Goal: Ask a question: Seek information or help from site administrators or community

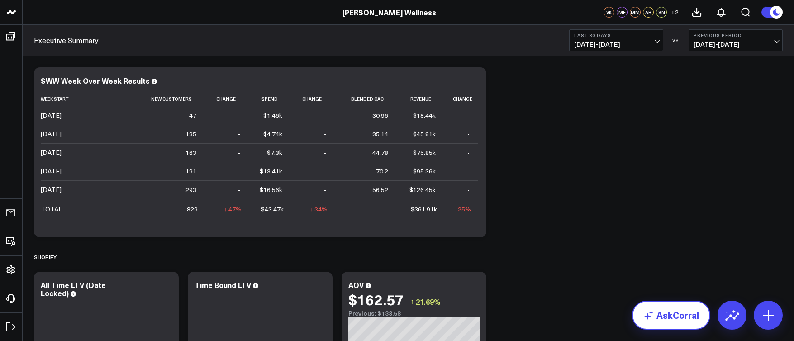
click at [666, 306] on link "AskCorral" at bounding box center [671, 314] width 78 height 29
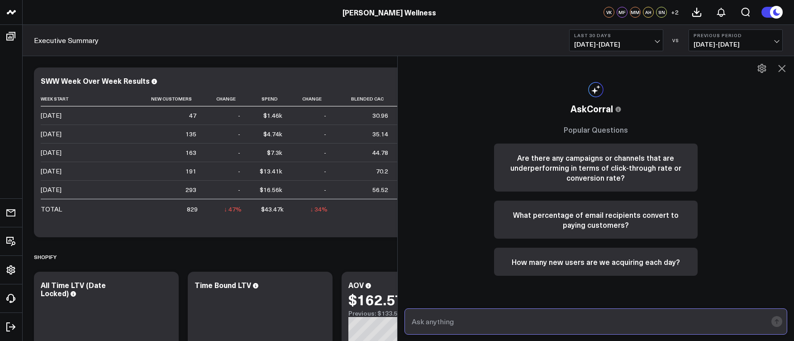
click at [479, 324] on input "text" at bounding box center [588, 321] width 358 height 16
type input "how many restore sales did we get on [DATE]"
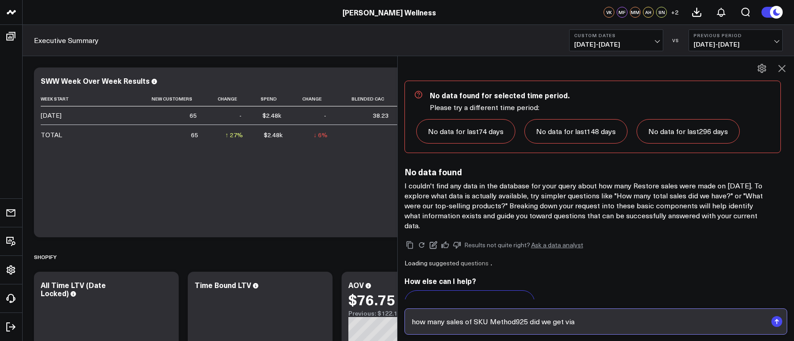
scroll to position [583, 0]
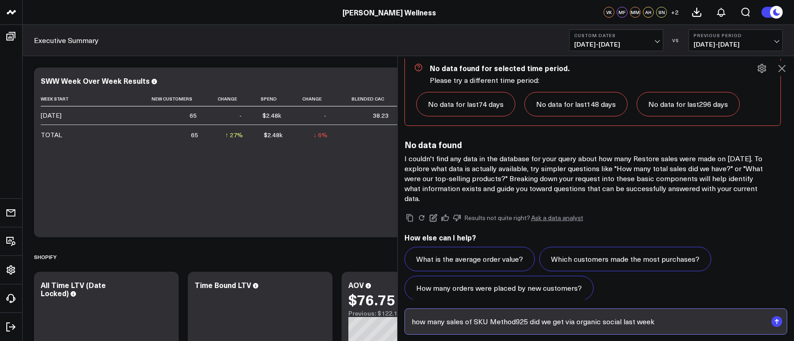
type input "how many sales of SKU Method925 did we get via organic social last week"
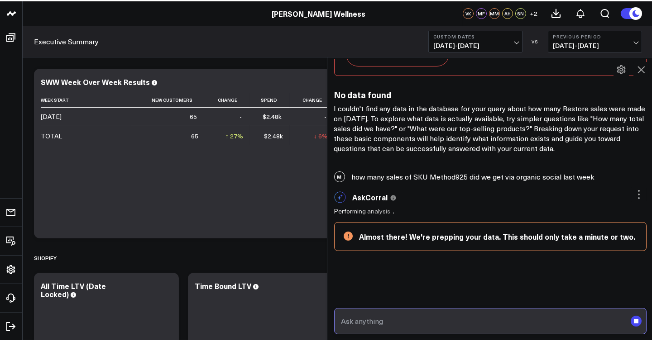
scroll to position [666, 0]
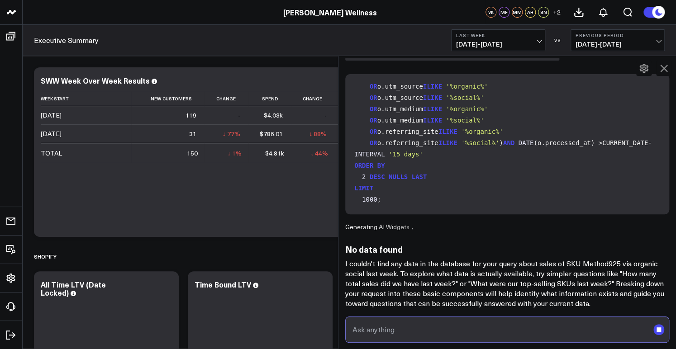
scroll to position [75, 0]
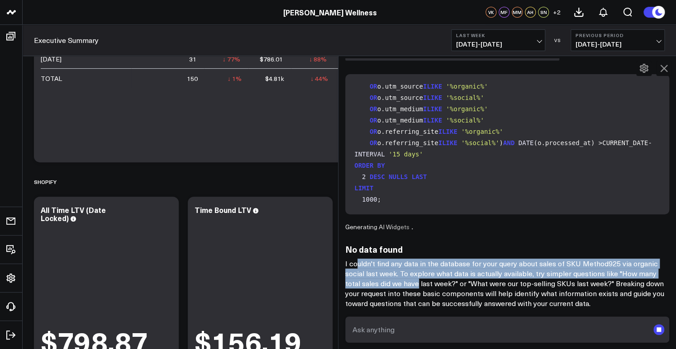
drag, startPoint x: 422, startPoint y: 281, endPoint x: 358, endPoint y: 263, distance: 66.2
click at [358, 263] on p "I couldn't find any data in the database for your query about sales of SKU Meth…" at bounding box center [507, 284] width 324 height 50
click at [450, 265] on p "I couldn't find any data in the database for your query about sales of SKU Meth…" at bounding box center [507, 284] width 324 height 50
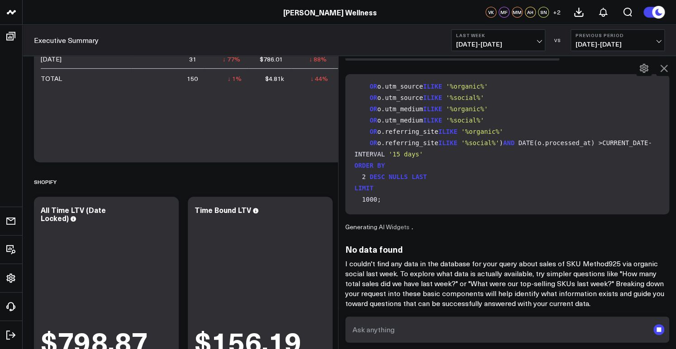
click at [493, 301] on p "I couldn't find any data in the database for your query about sales of SKU Meth…" at bounding box center [507, 284] width 324 height 50
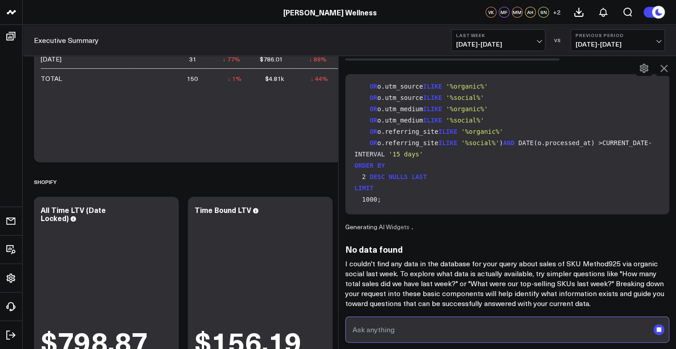
click at [416, 330] on input "text" at bounding box center [499, 330] width 299 height 16
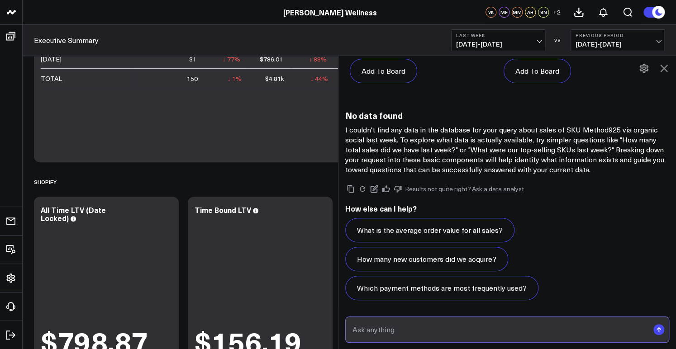
scroll to position [1523, 0]
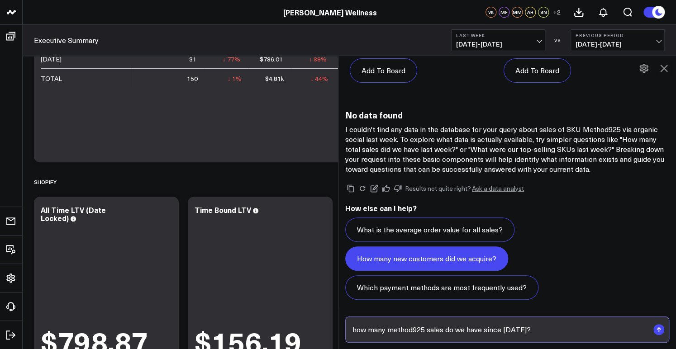
type input "how many method925 sales do we have since [DATE]?"
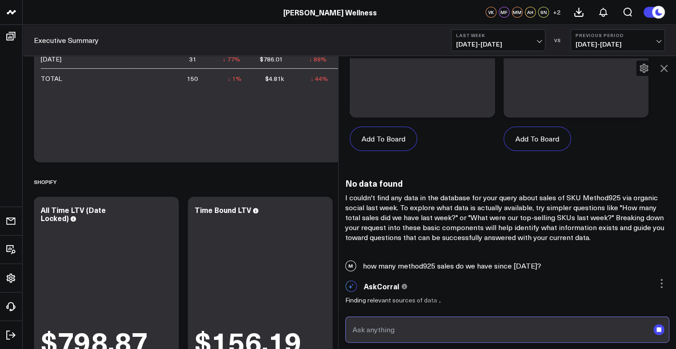
scroll to position [1454, 0]
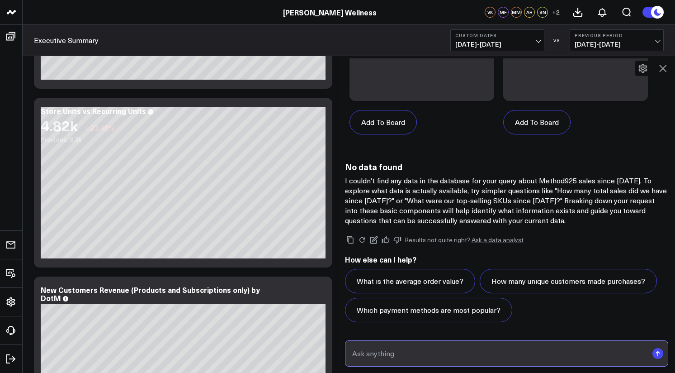
scroll to position [2396, 0]
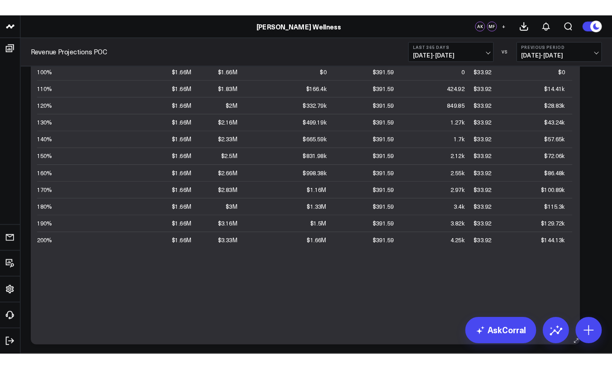
scroll to position [12, 0]
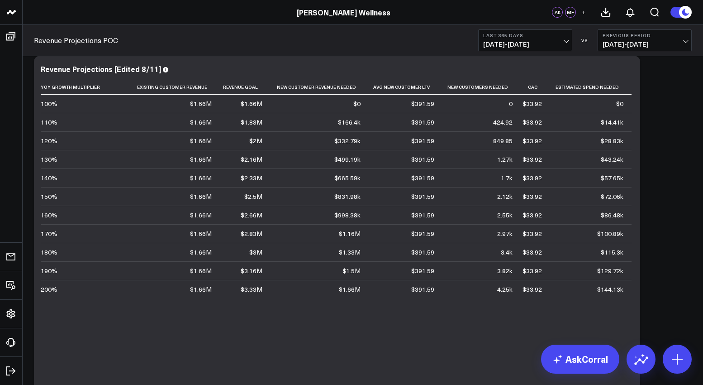
click at [564, 45] on span "08/13/24 - 08/12/25" at bounding box center [525, 44] width 84 height 7
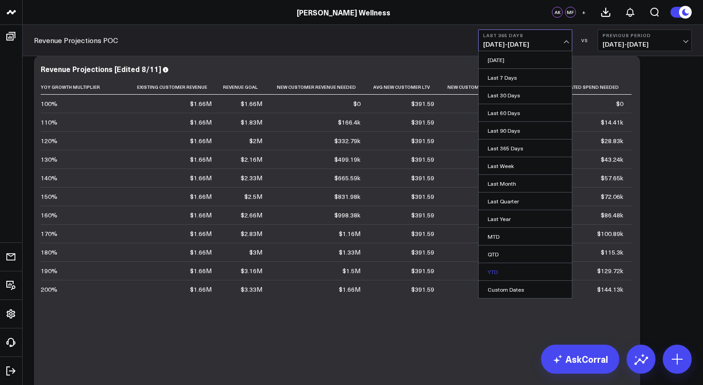
click at [526, 273] on link "YTD" at bounding box center [525, 271] width 93 height 17
